Goal: Answer question/provide support

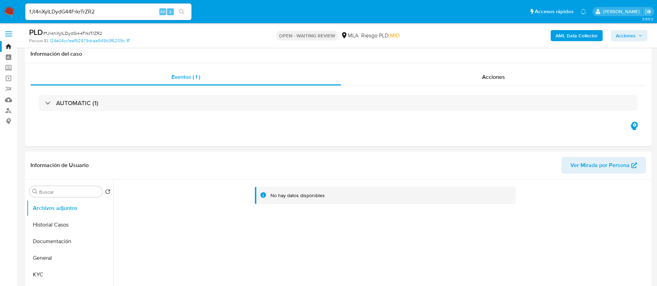
select select "10"
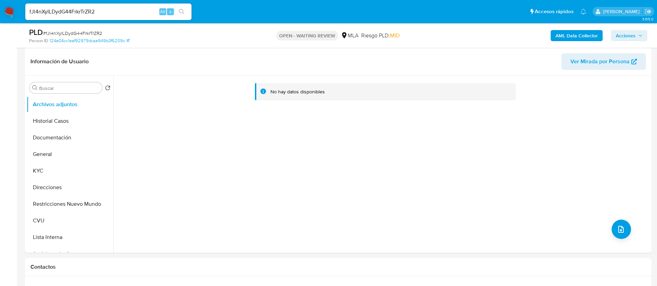
click at [143, 11] on input "fJl4nXyILDydG44FrkrTrZR2" at bounding box center [108, 11] width 166 height 9
paste input "i4cOkg6p0fa6vM1MkOGIA0WA"
type input "i4cOkg6p0fa6vM1MkOGIA0WA"
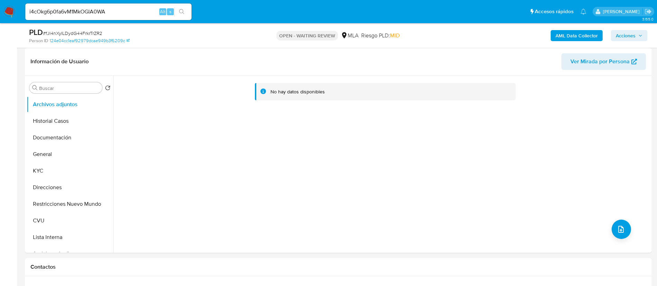
click at [180, 11] on icon "search-icon" at bounding box center [182, 12] width 6 height 6
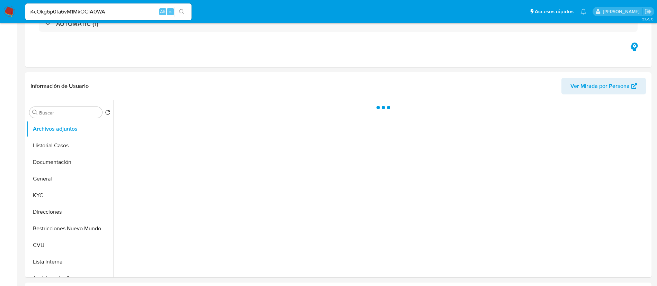
select select "10"
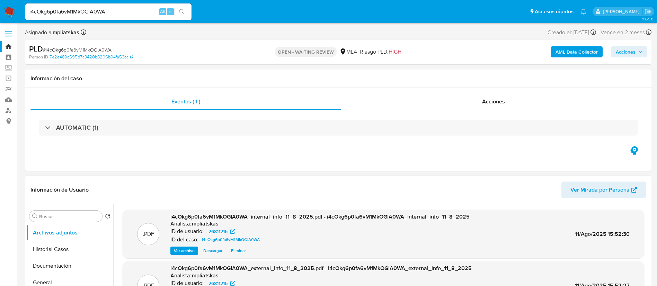
scroll to position [104, 0]
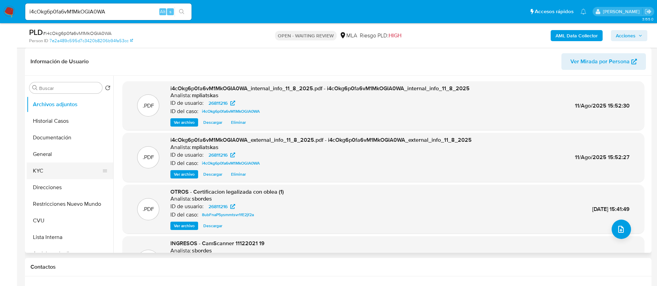
click at [55, 172] on button "KYC" at bounding box center [67, 171] width 81 height 17
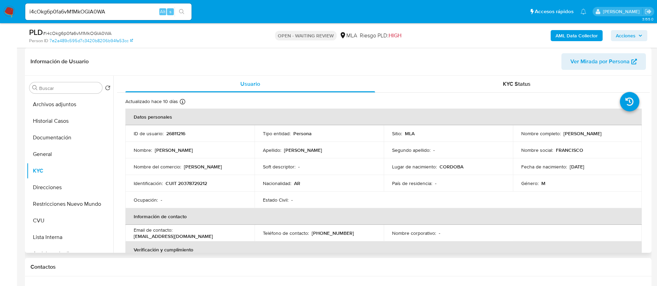
click at [168, 131] on p "26811216" at bounding box center [175, 134] width 19 height 6
copy p "26811216"
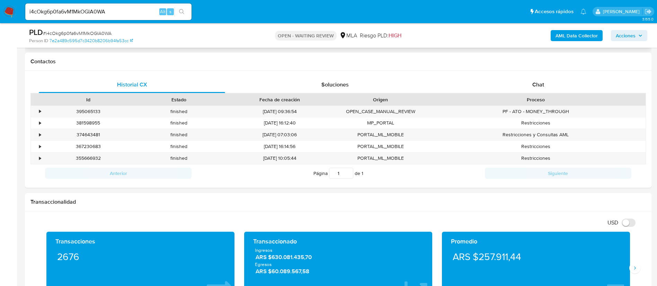
scroll to position [312, 0]
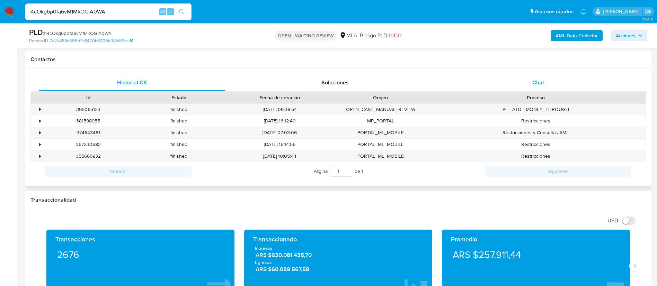
click at [555, 89] on div "Chat" at bounding box center [538, 82] width 186 height 17
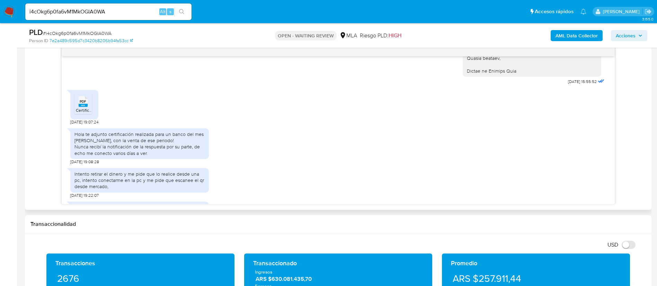
scroll to position [727, 0]
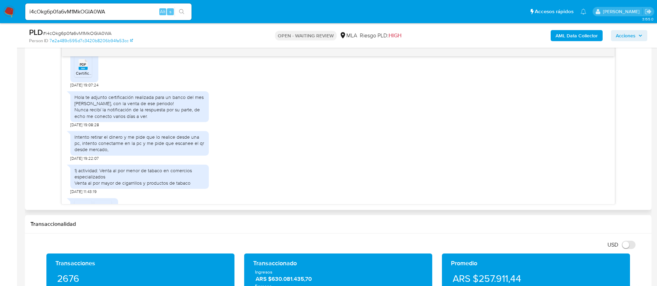
click at [81, 70] on rect at bounding box center [83, 68] width 9 height 3
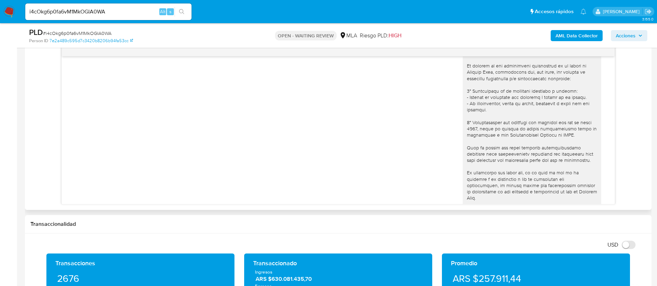
scroll to position [468, 0]
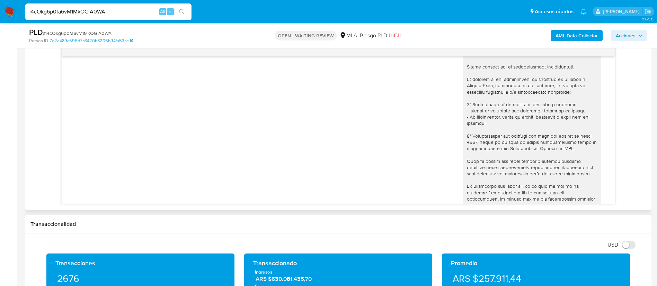
click at [265, 157] on div "23/07/2025 15:55:52" at bounding box center [338, 176] width 536 height 266
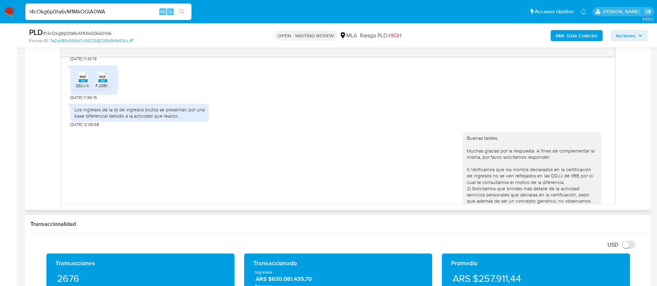
scroll to position [935, 0]
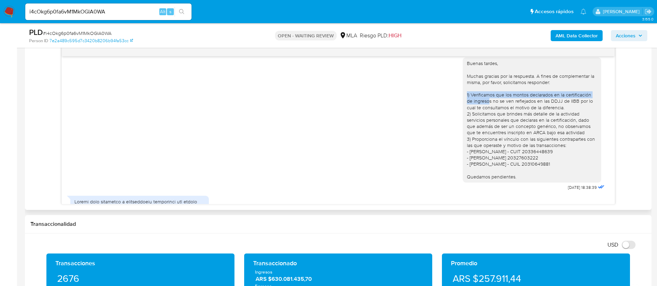
drag, startPoint x: 460, startPoint y: 107, endPoint x: 482, endPoint y: 114, distance: 23.2
click at [482, 114] on div "Buenas tardes, Muchas gracias por la respuesta. A fines de complementar la mism…" at bounding box center [532, 120] width 130 height 120
click at [565, 118] on div "Buenas tardes, Muchas gracias por la respuesta. A fines de complementar la mism…" at bounding box center [532, 120] width 130 height 120
drag, startPoint x: 557, startPoint y: 119, endPoint x: 458, endPoint y: 110, distance: 99.4
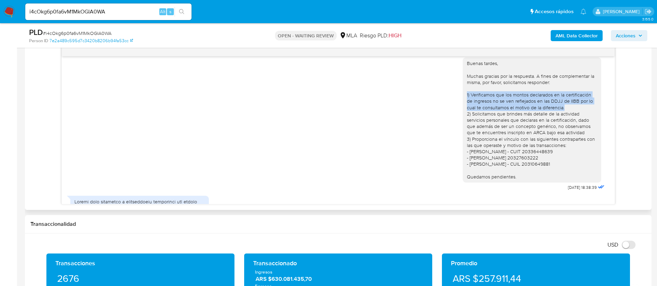
click at [463, 110] on div "Buenas tardes, Muchas gracias por la respuesta. A fines de complementar la mism…" at bounding box center [532, 120] width 139 height 125
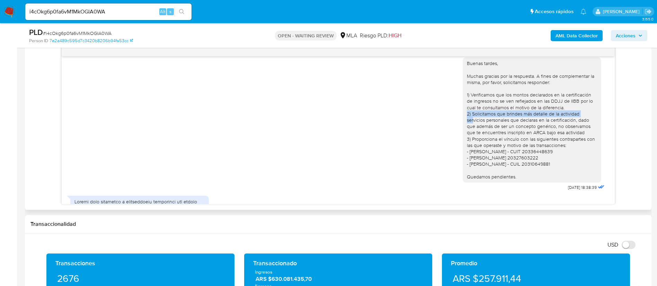
drag, startPoint x: 458, startPoint y: 126, endPoint x: 466, endPoint y: 136, distance: 13.3
click at [466, 136] on div "Buenas tardes, Muchas gracias por la respuesta. A fines de complementar la mism…" at bounding box center [532, 120] width 139 height 125
click at [463, 151] on div "Buenas tardes, Muchas gracias por la respuesta. A fines de complementar la mism…" at bounding box center [532, 120] width 139 height 125
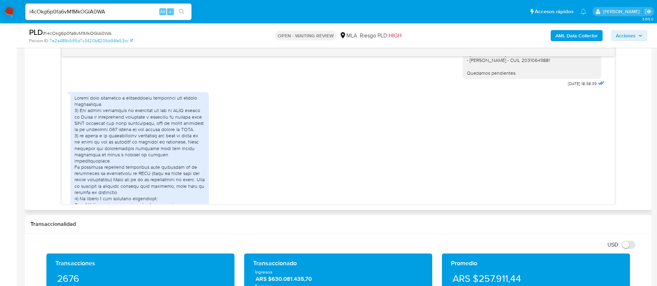
scroll to position [1091, 0]
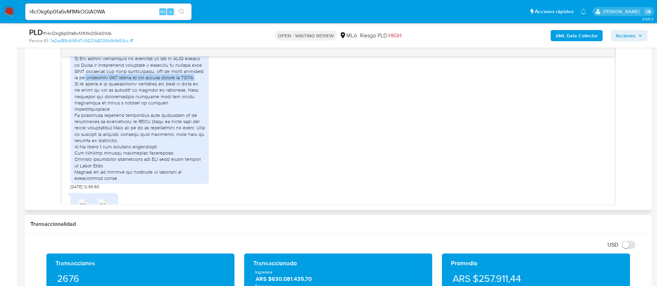
drag, startPoint x: 85, startPoint y: 96, endPoint x: 187, endPoint y: 97, distance: 102.5
click at [187, 97] on div at bounding box center [139, 112] width 130 height 139
copy div "artículo 191 inciso b) del codigo fiscal de ARBA."
drag, startPoint x: 116, startPoint y: 142, endPoint x: 202, endPoint y: 140, distance: 85.6
click at [202, 140] on div at bounding box center [139, 112] width 130 height 139
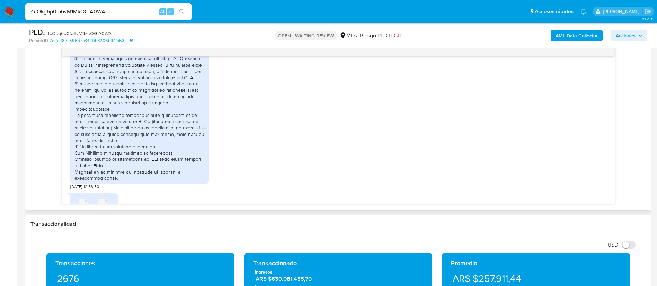
click at [147, 149] on div at bounding box center [139, 112] width 130 height 139
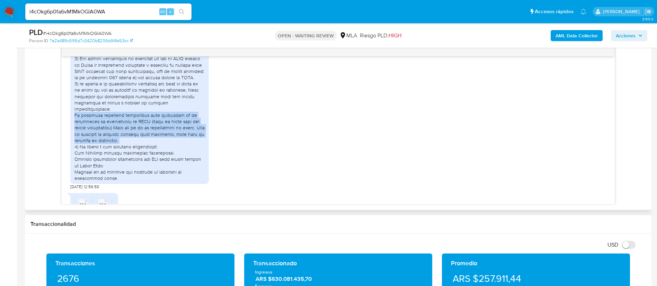
click at [147, 149] on div at bounding box center [139, 112] width 130 height 139
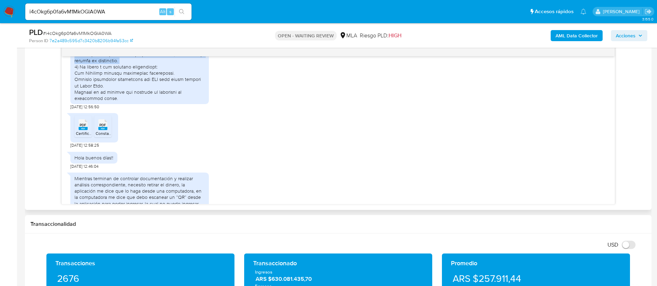
scroll to position [1195, 0]
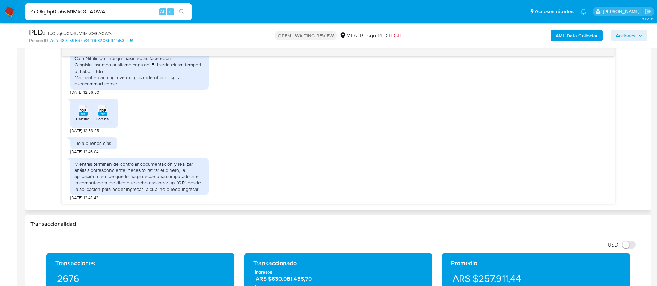
click at [82, 116] on rect at bounding box center [83, 114] width 9 height 3
click at [96, 116] on div "PDF PDF" at bounding box center [103, 110] width 15 height 14
click at [201, 190] on div "Mientras terminan de controlar documentación y realizar análisis correspondient…" at bounding box center [139, 177] width 130 height 32
click at [196, 189] on div "Mientras terminan de controlar documentación y realizar análisis correspondient…" at bounding box center [139, 177] width 130 height 32
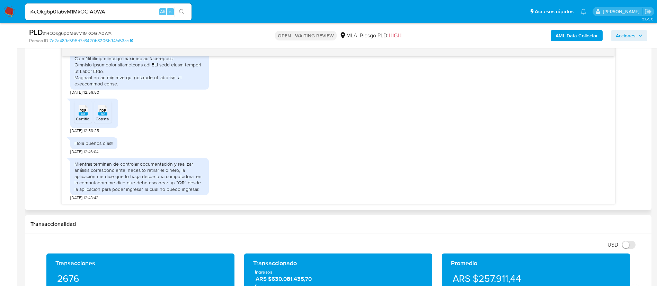
click at [196, 189] on div "Mientras terminan de controlar documentación y realizar análisis correspondient…" at bounding box center [139, 177] width 130 height 32
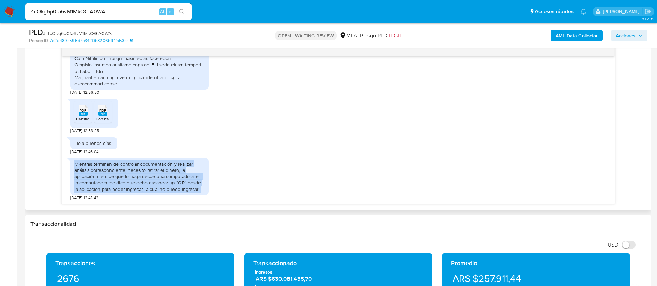
click at [196, 189] on div "Mientras terminan de controlar documentación y realizar análisis correspondient…" at bounding box center [139, 177] width 130 height 32
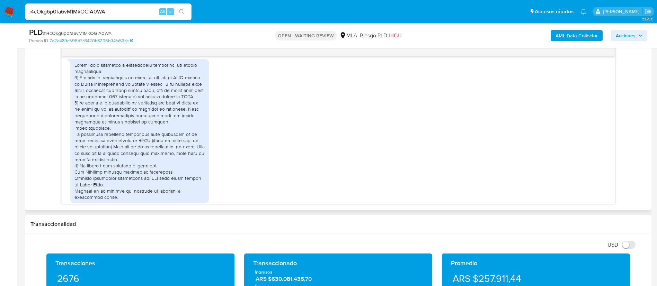
scroll to position [1094, 0]
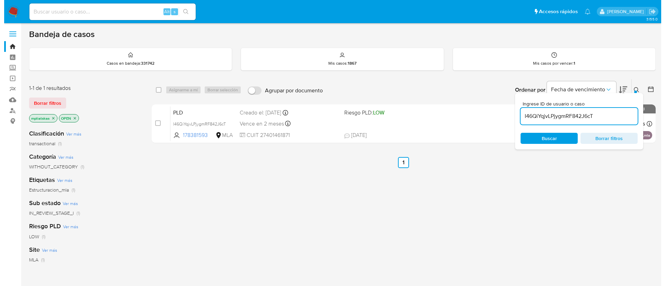
scroll to position [52, 0]
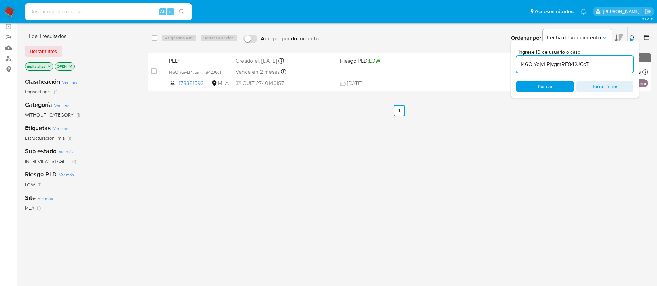
click at [545, 68] on input "I46QiYqjvLPjygmRF842J6cT" at bounding box center [574, 64] width 117 height 9
paste input "i4cOkg6p0fa6vM1MkOGIA0WA"
type input "i4cOkg6p0fa6vM1MkOGIA0WA"
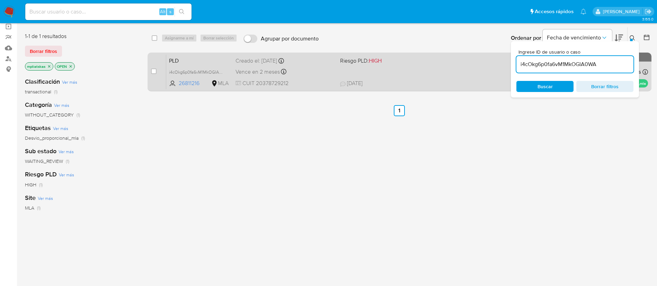
click at [153, 70] on input "checkbox" at bounding box center [154, 72] width 6 height 6
checkbox input "true"
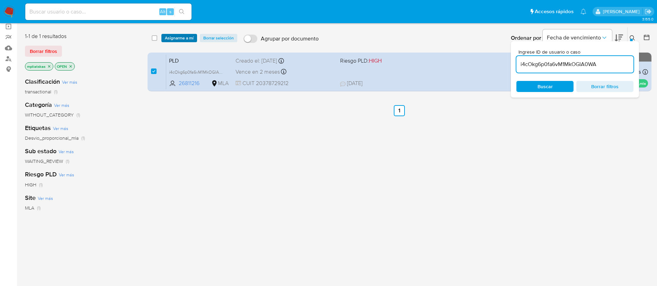
click at [173, 38] on span "Asignarme a mí" at bounding box center [179, 38] width 29 height 7
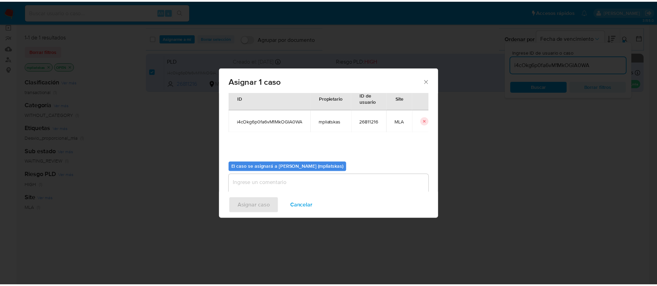
scroll to position [36, 0]
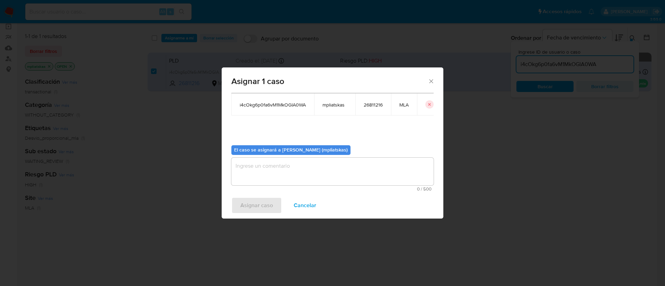
click at [272, 165] on textarea "assign-modal" at bounding box center [332, 172] width 202 height 28
drag, startPoint x: 257, startPoint y: 200, endPoint x: 254, endPoint y: 206, distance: 7.3
click at [254, 206] on span "Asignar caso" at bounding box center [256, 205] width 33 height 15
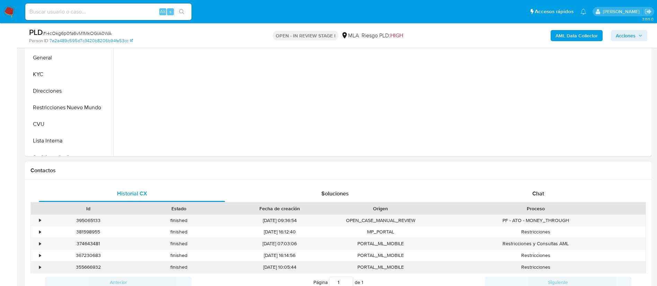
scroll to position [260, 0]
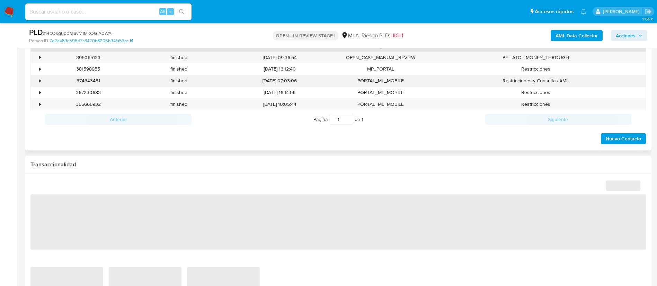
select select "10"
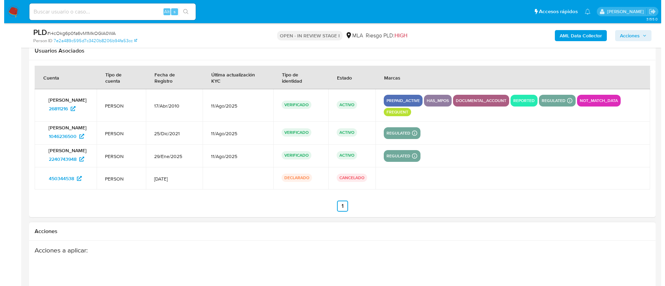
scroll to position [1176, 0]
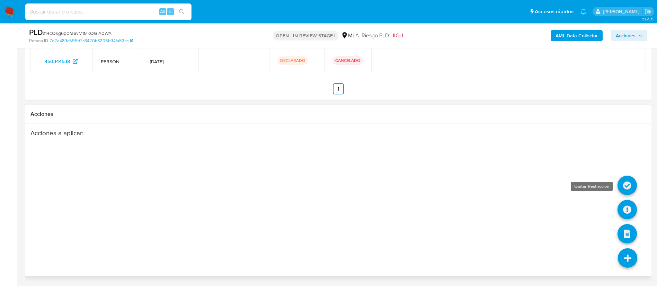
click at [625, 185] on icon at bounding box center [627, 185] width 19 height 19
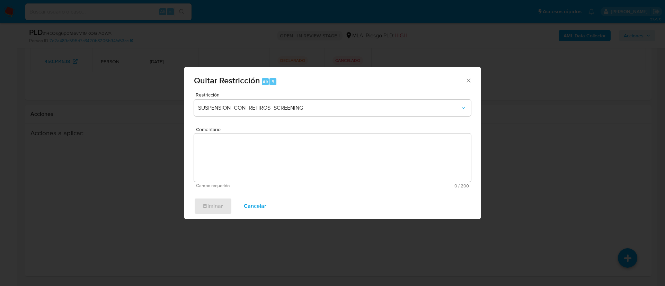
click at [297, 117] on div "Restricción SUSPENSION_CON_RETIROS_SCREENING" at bounding box center [332, 108] width 277 height 33
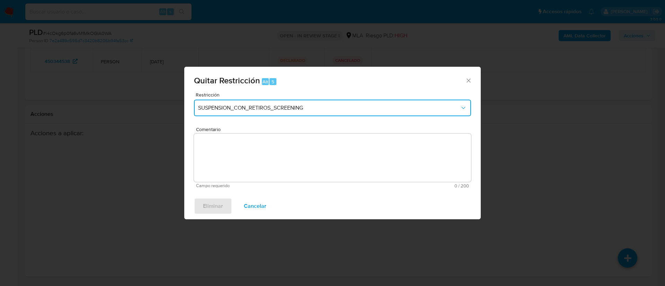
click at [294, 110] on span "SUSPENSION_CON_RETIROS_SCREENING" at bounding box center [329, 108] width 262 height 7
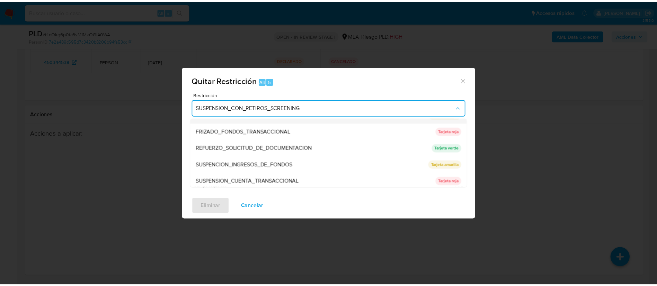
scroll to position [147, 0]
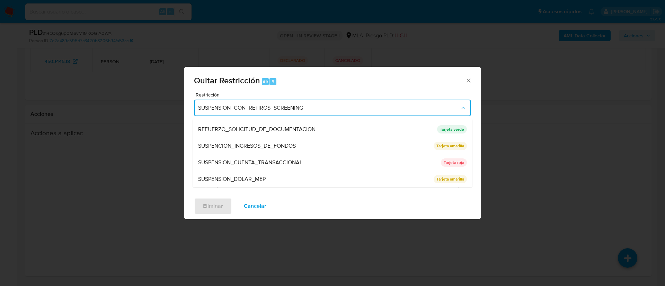
click at [280, 159] on span "SUSPENSION_CUENTA_TRANSACCIONAL" at bounding box center [250, 162] width 104 height 7
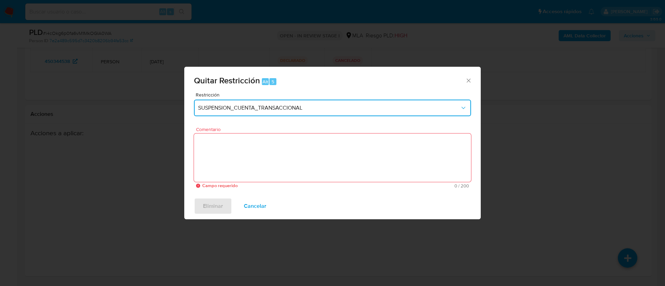
click at [280, 159] on textarea "Comentario" at bounding box center [332, 158] width 277 height 48
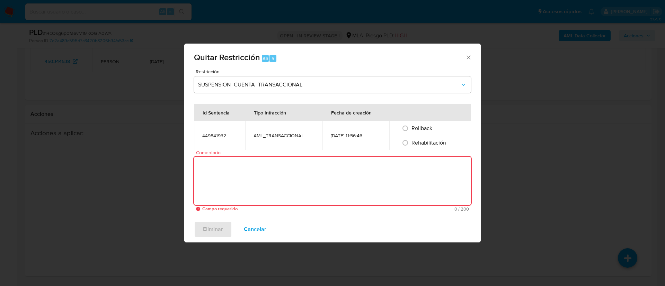
click at [281, 159] on textarea "Comentario" at bounding box center [332, 181] width 277 height 48
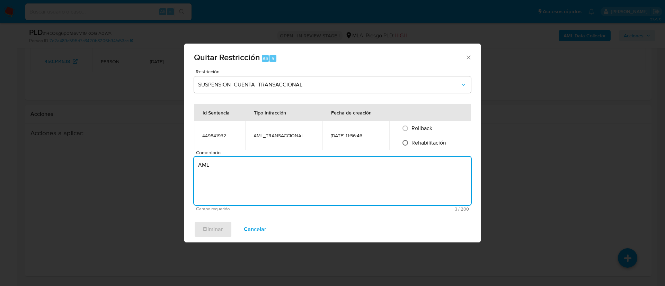
type textarea "AML"
click at [407, 145] on input "Rehabilitación" at bounding box center [405, 143] width 11 height 11
radio input "true"
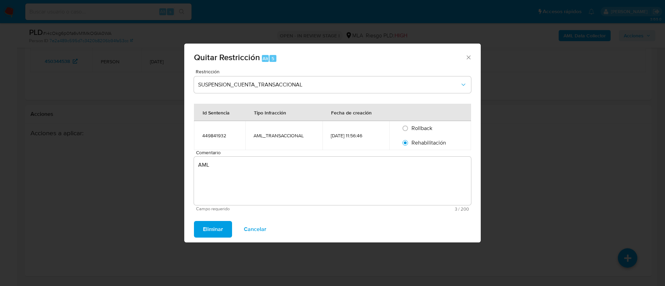
click at [396, 173] on textarea "AML" at bounding box center [332, 181] width 277 height 48
click at [212, 227] on span "Eliminar" at bounding box center [213, 229] width 20 height 15
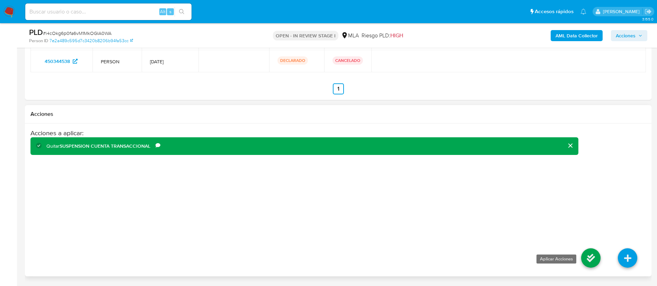
click at [586, 258] on icon at bounding box center [590, 258] width 19 height 19
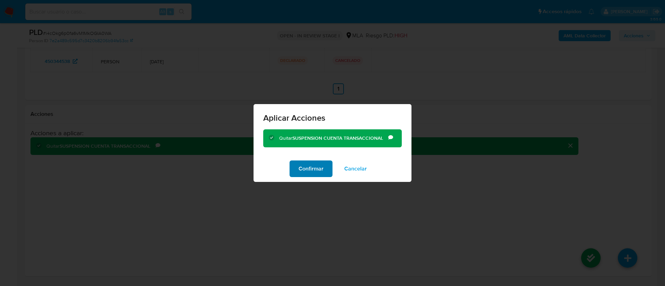
click at [306, 171] on span "Confirmar" at bounding box center [311, 168] width 25 height 15
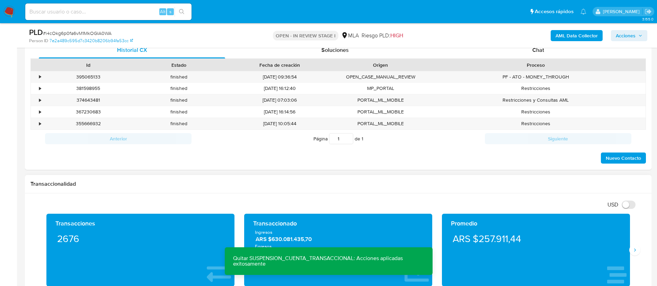
scroll to position [292, 0]
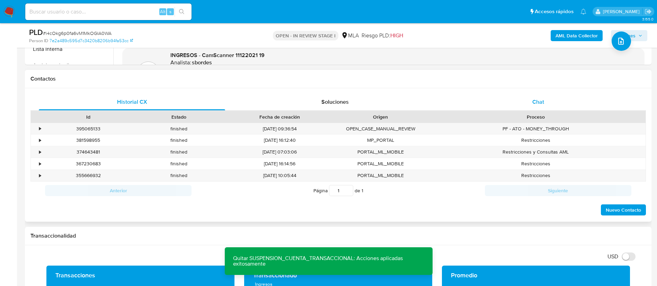
click at [494, 105] on div "Chat" at bounding box center [538, 102] width 186 height 17
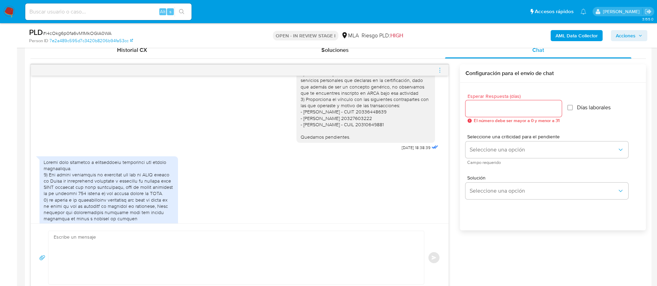
scroll to position [222, 0]
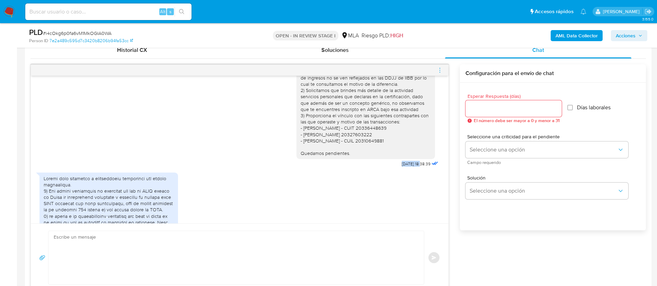
drag, startPoint x: 385, startPoint y: 170, endPoint x: 406, endPoint y: 170, distance: 21.1
click at [406, 169] on div "Buenas tardes, Muchas gracias por la respuesta. A fines de complementar la mism…" at bounding box center [368, 99] width 143 height 140
copy span "[DATE]"
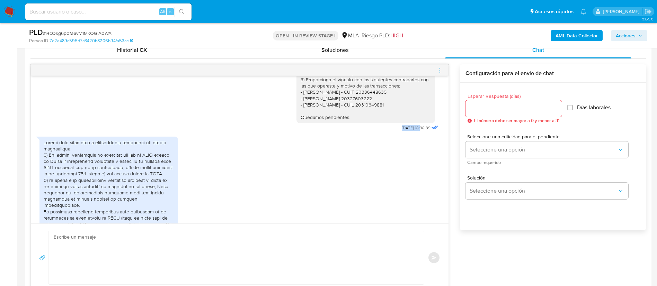
scroll to position [274, 0]
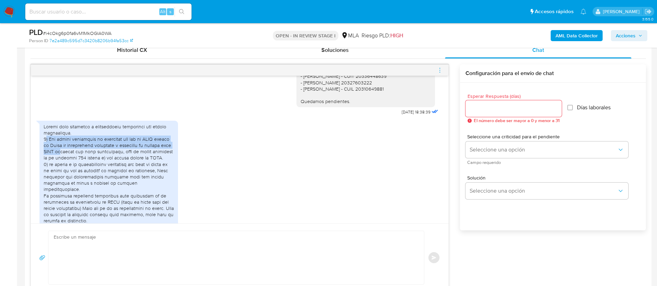
drag, startPoint x: 45, startPoint y: 144, endPoint x: 61, endPoint y: 159, distance: 22.3
click at [61, 159] on div at bounding box center [109, 193] width 130 height 139
click at [45, 142] on div at bounding box center [109, 193] width 130 height 139
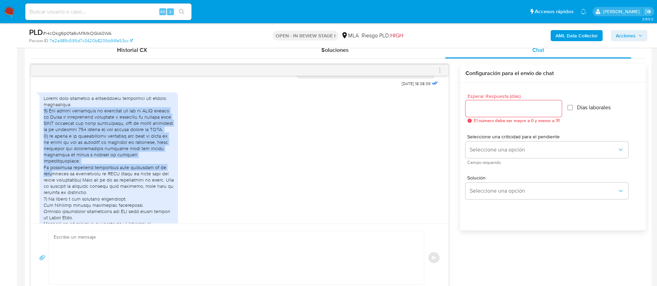
scroll to position [326, 0]
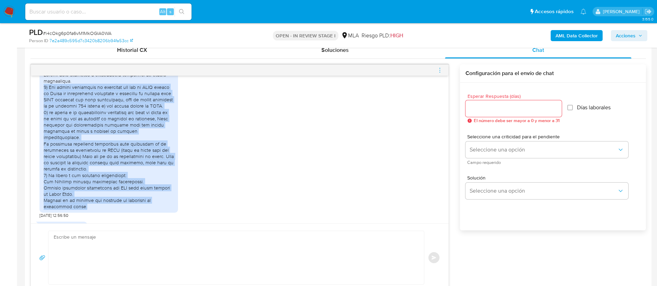
drag, startPoint x: 44, startPoint y: 145, endPoint x: 60, endPoint y: 204, distance: 61.2
click at [60, 204] on div at bounding box center [109, 141] width 130 height 139
copy div "1) [GEOGRAPHIC_DATA] declarados no coinciden con los de IIBB porque la Venta de…"
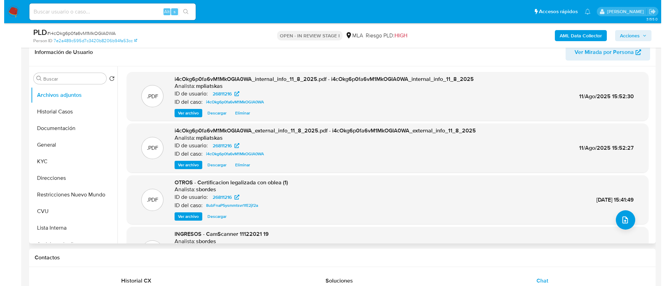
scroll to position [85, 0]
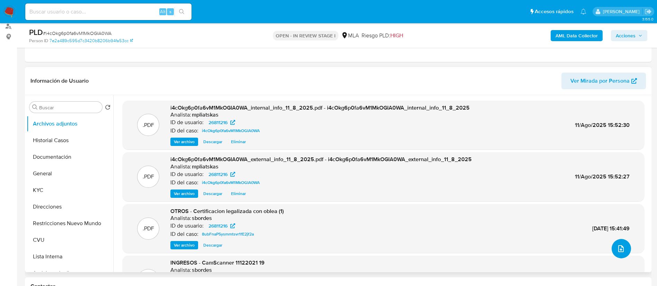
click at [624, 244] on button "upload-file" at bounding box center [621, 248] width 19 height 19
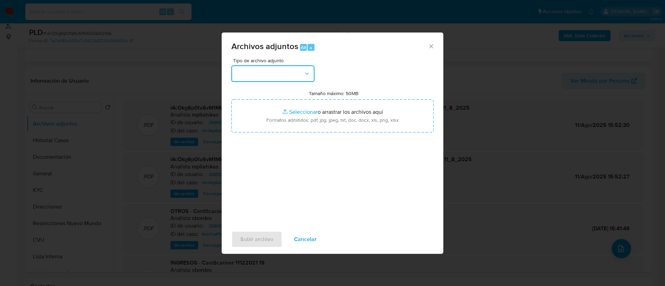
click at [255, 73] on button "button" at bounding box center [272, 73] width 83 height 17
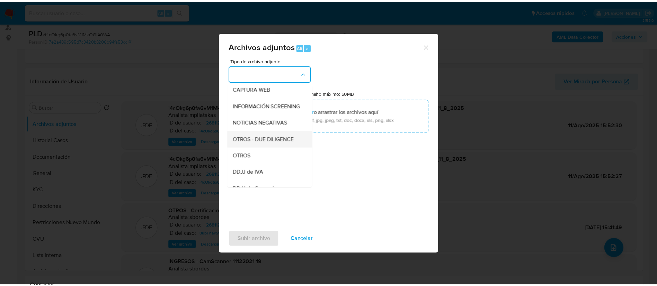
scroll to position [104, 0]
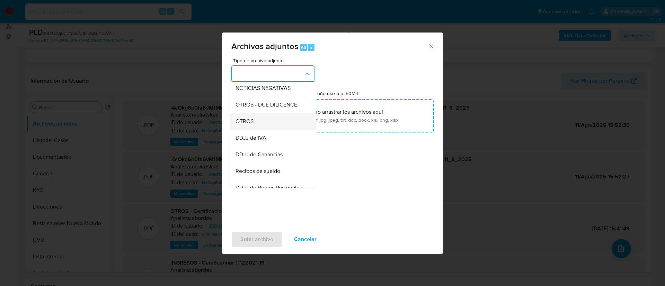
click at [263, 129] on div "OTROS" at bounding box center [271, 121] width 71 height 17
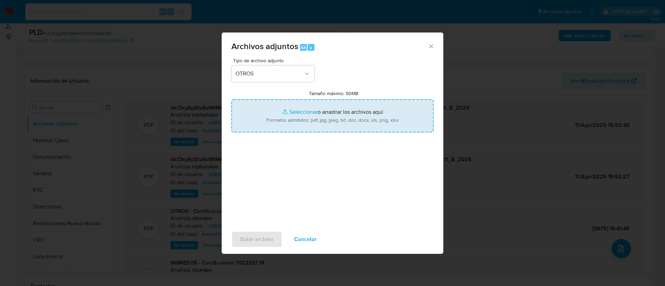
click at [301, 117] on input "Tamaño máximo: 50MB Seleccionar archivos" at bounding box center [332, 115] width 202 height 33
type input "C:\fakepath\26811216 Movimientos.xlsx"
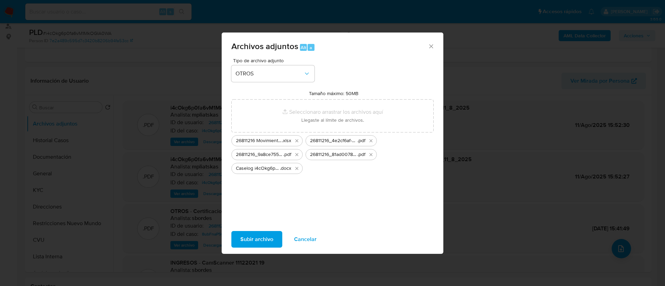
click at [256, 237] on span "Subir archivo" at bounding box center [256, 239] width 33 height 15
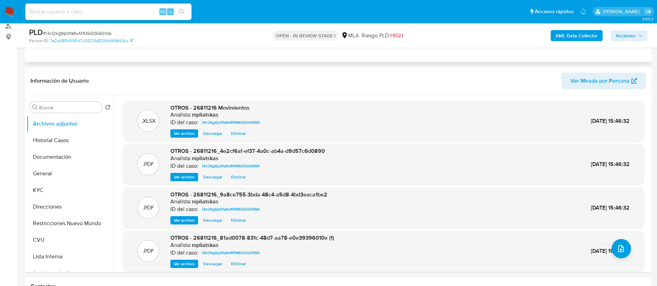
click at [310, 56] on div "Eventos ( 1 ) Acciones AUTOMATIC (1)" at bounding box center [338, 20] width 627 height 83
click at [313, 69] on div "Información de Usuario Ver Mirada por Persona" at bounding box center [338, 81] width 627 height 28
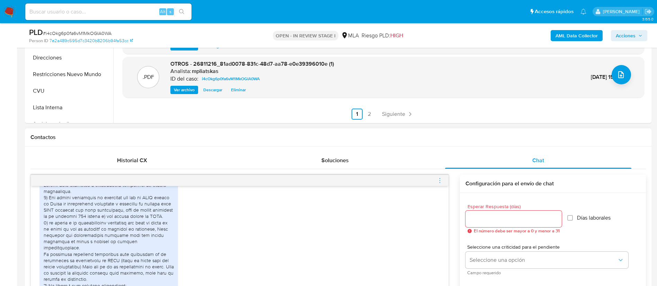
scroll to position [136, 0]
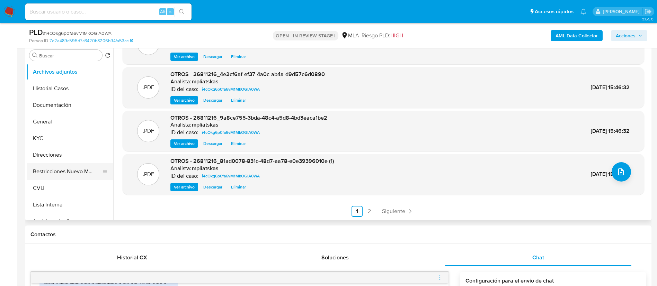
click at [79, 176] on button "Restricciones Nuevo Mundo" at bounding box center [67, 171] width 81 height 17
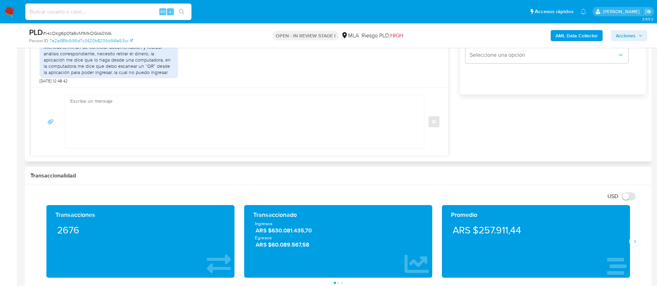
scroll to position [396, 0]
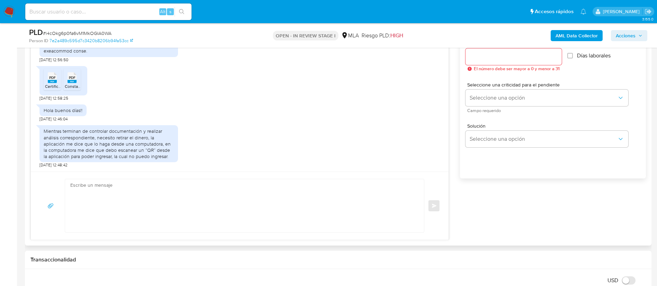
click at [279, 209] on textarea at bounding box center [242, 205] width 345 height 53
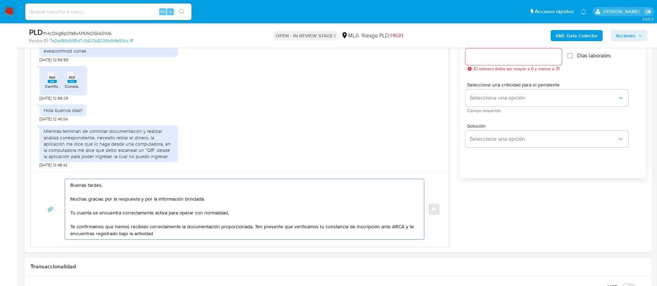
paste textarea "SERVICIOS EMPRESARIALES N.C.P."
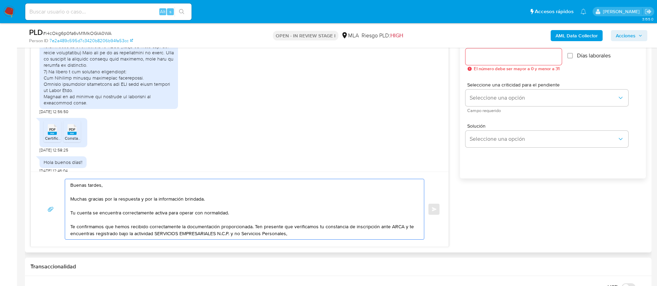
scroll to position [430, 0]
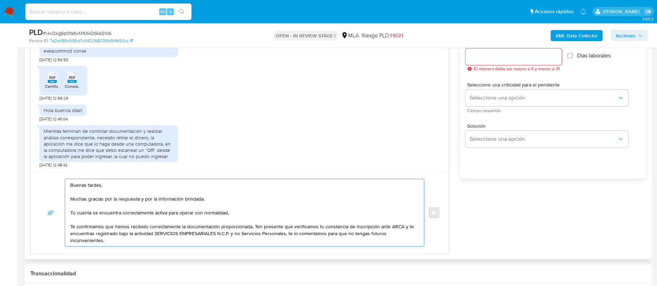
click at [90, 215] on textarea "Buenas tardes, Muchas gracias por la respuesta y por la información brindada. T…" at bounding box center [242, 212] width 345 height 67
click at [160, 228] on textarea "Buenas tardes, Muchas gracias por la respuesta y por la información brindada. T…" at bounding box center [242, 212] width 345 height 67
click at [161, 230] on textarea "Buenas tardes, Muchas gracias por la respuesta y por la información brindada. T…" at bounding box center [242, 212] width 345 height 67
click at [164, 226] on textarea "Buenas tardes, Muchas gracias por la respuesta y por la información brindada. T…" at bounding box center [242, 212] width 345 height 67
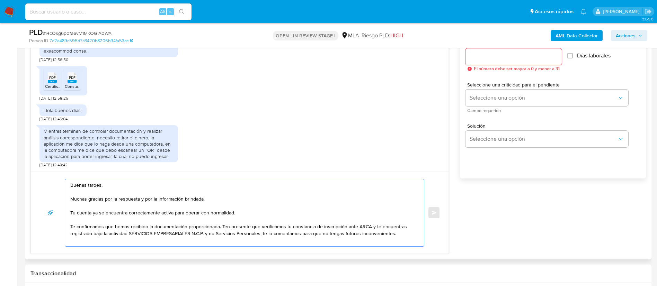
drag, startPoint x: 224, startPoint y: 229, endPoint x: 319, endPoint y: 230, distance: 95.6
click at [319, 230] on textarea "Buenas tardes, Muchas gracias por la respuesta y por la información brindada. T…" at bounding box center [242, 212] width 345 height 67
click at [372, 230] on textarea "Buenas tardes, Muchas gracias por la respuesta y por la información brindada. T…" at bounding box center [242, 212] width 345 height 67
click at [376, 243] on textarea "Buenas tardes, Muchas gracias por la respuesta y por la información brindada. T…" at bounding box center [242, 212] width 345 height 67
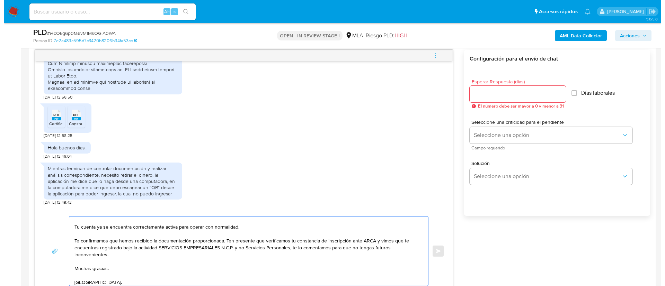
scroll to position [344, 0]
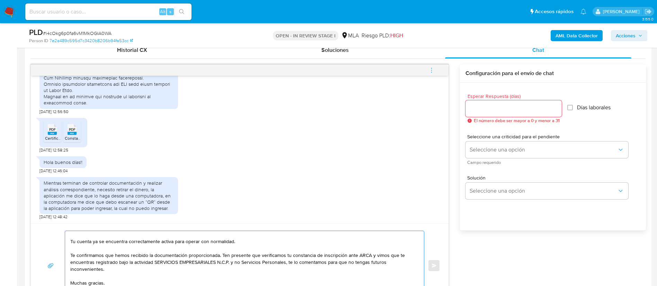
type textarea "Buenas tardes, Muchas gracias por la respuesta y por la información brindada. T…"
click at [504, 114] on div at bounding box center [514, 108] width 96 height 17
click at [500, 106] on input "Esperar Respuesta (días)" at bounding box center [514, 108] width 96 height 9
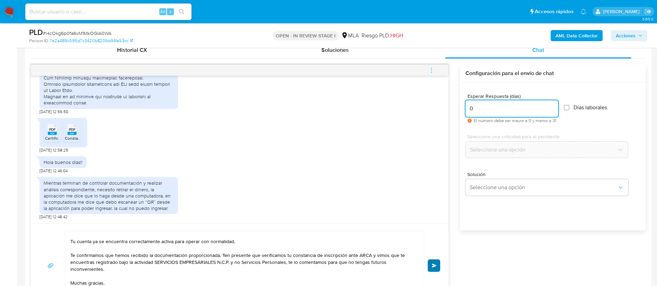
type input "0"
click at [434, 265] on span "Enviar" at bounding box center [434, 266] width 5 height 4
click at [431, 69] on icon "menu-action" at bounding box center [431, 70] width 6 height 6
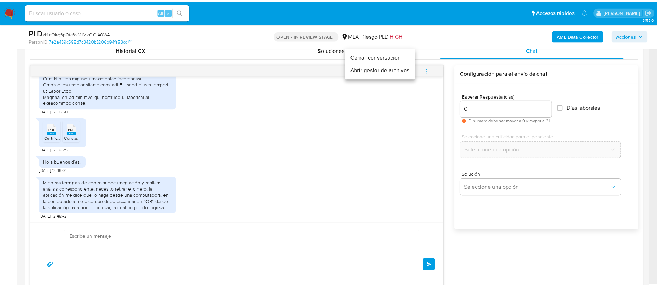
scroll to position [0, 0]
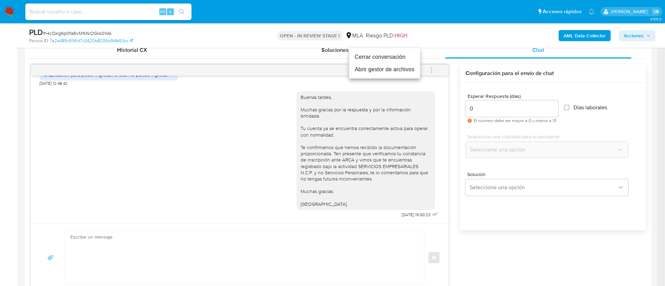
click at [407, 60] on li "Cerrar conversación" at bounding box center [384, 57] width 71 height 12
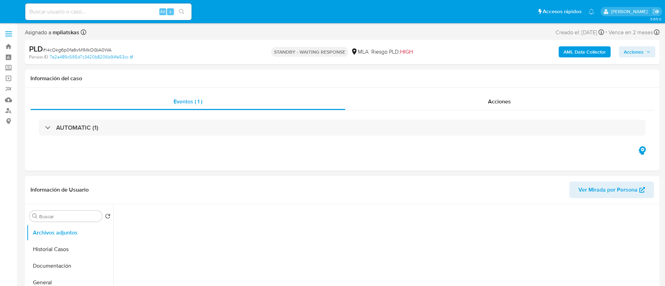
select select "10"
